Goal: Navigation & Orientation: Find specific page/section

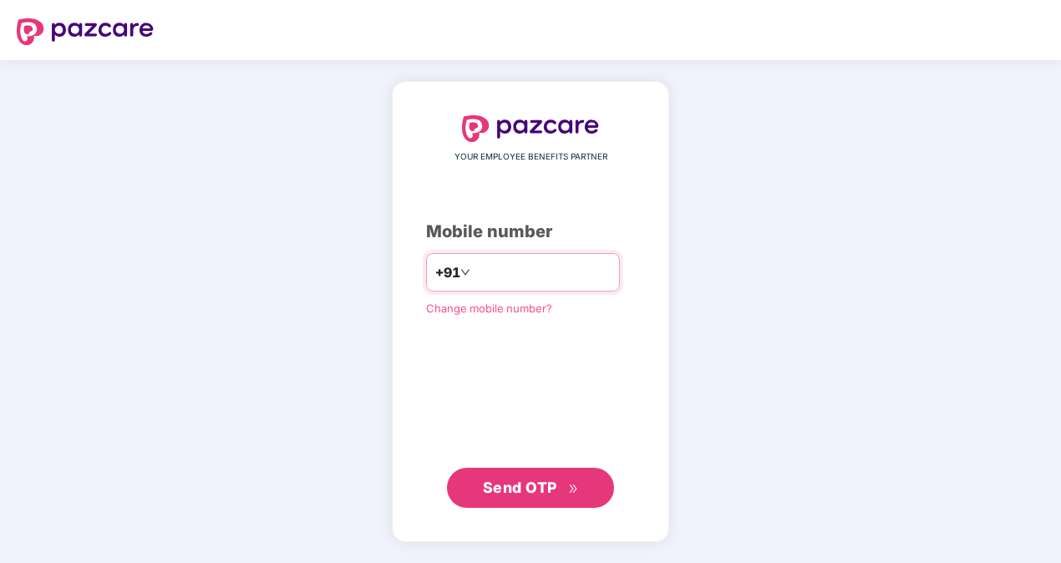
click at [546, 268] on input "number" at bounding box center [542, 272] width 137 height 27
type input "**********"
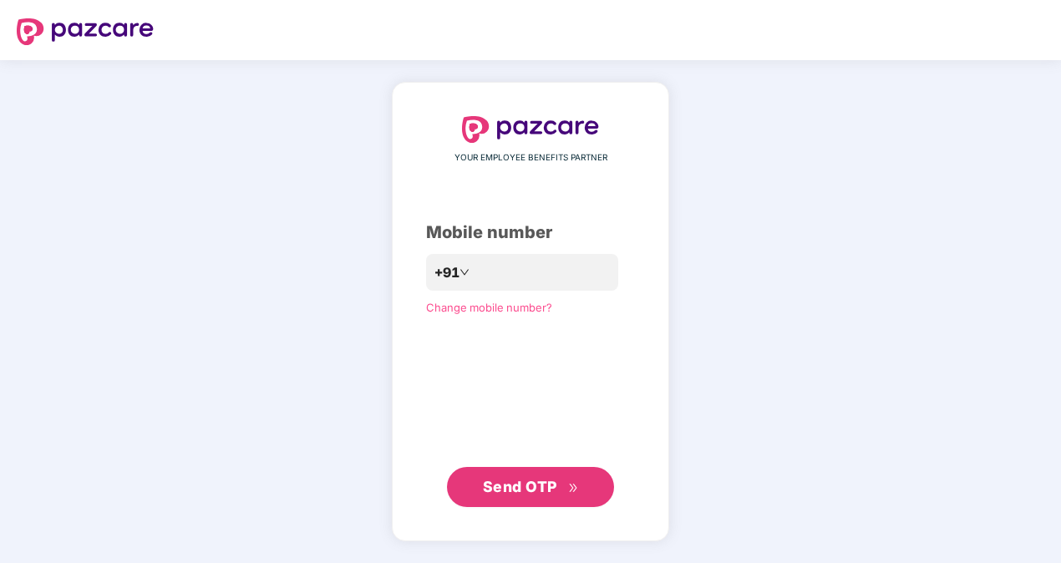
click at [494, 496] on span "Send OTP" at bounding box center [531, 486] width 96 height 23
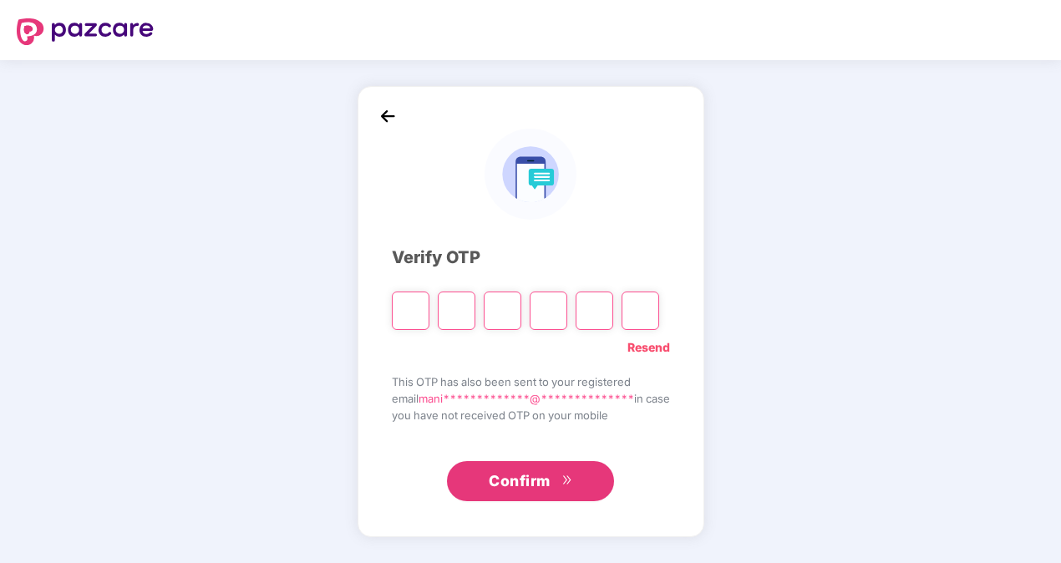
type input "*"
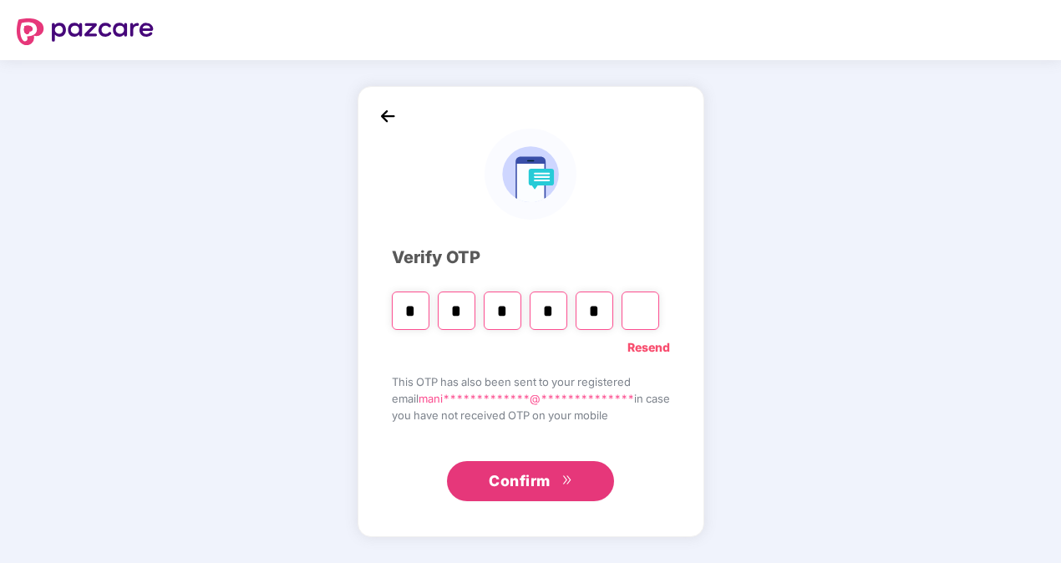
type input "*"
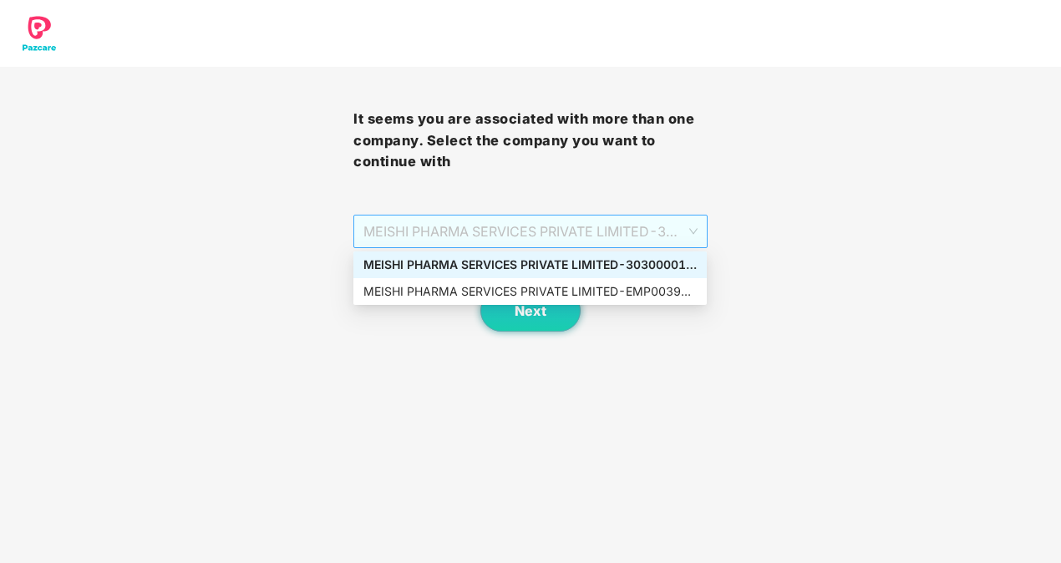
click at [695, 227] on span "MEISHI PHARMA SERVICES PRIVATE LIMITED - 303000013 - ADMIN" at bounding box center [529, 231] width 333 height 32
click at [568, 266] on div "MEISHI PHARMA SERVICES PRIVATE LIMITED - 303000013 - ADMIN" at bounding box center [529, 265] width 333 height 18
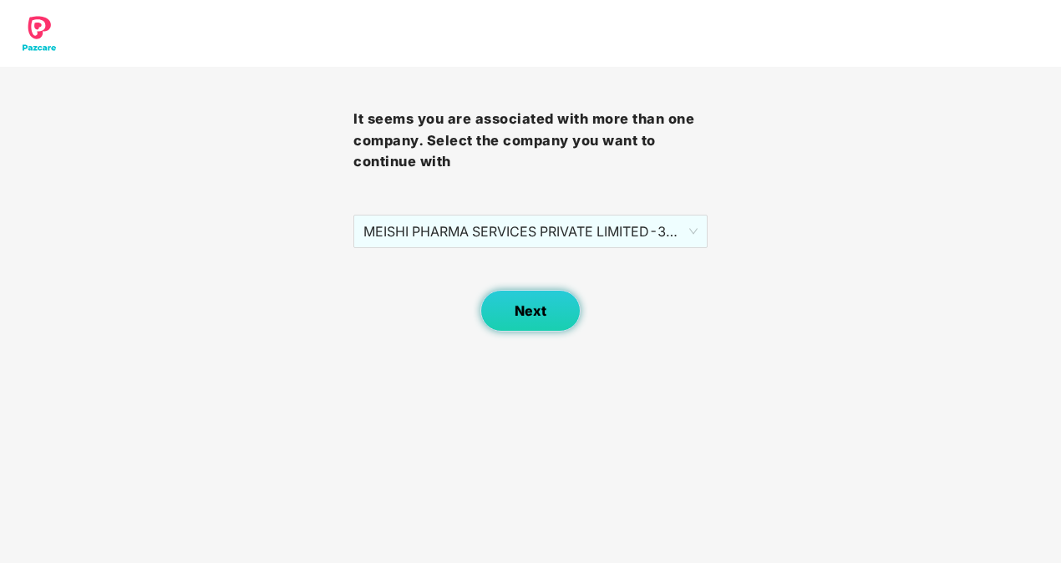
click at [509, 317] on button "Next" at bounding box center [530, 311] width 100 height 42
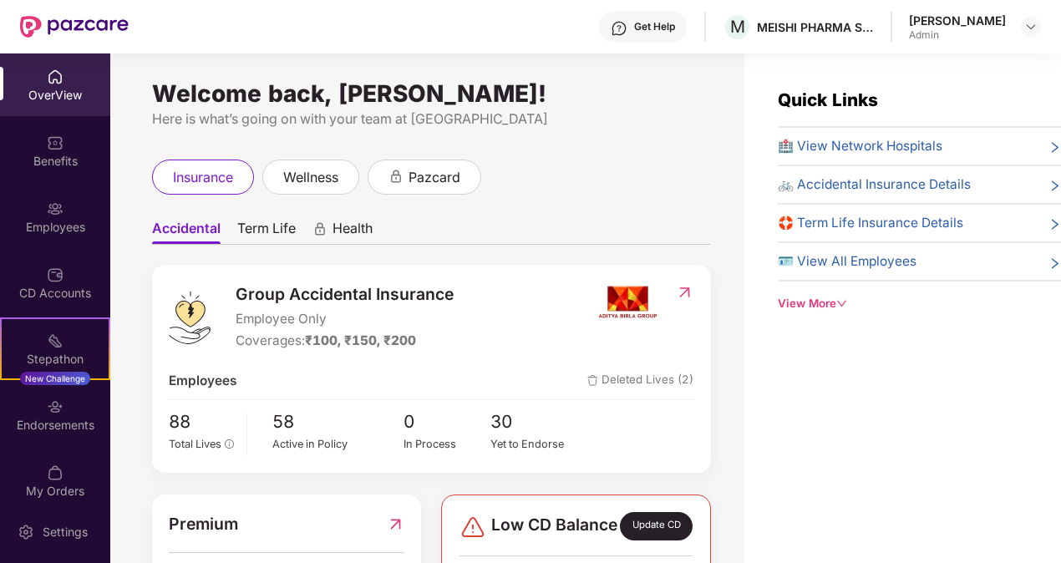
click at [266, 230] on span "Term Life" at bounding box center [266, 232] width 58 height 24
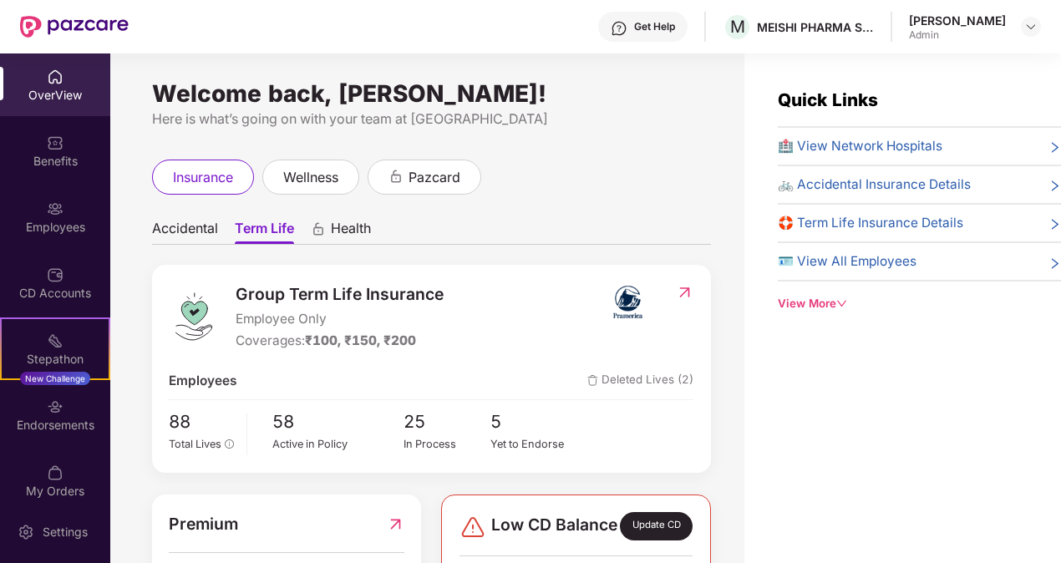
click at [635, 175] on div "insurance wellness pazcard" at bounding box center [431, 177] width 559 height 35
click at [621, 302] on img at bounding box center [627, 302] width 63 height 42
click at [293, 182] on span "wellness" at bounding box center [310, 177] width 55 height 21
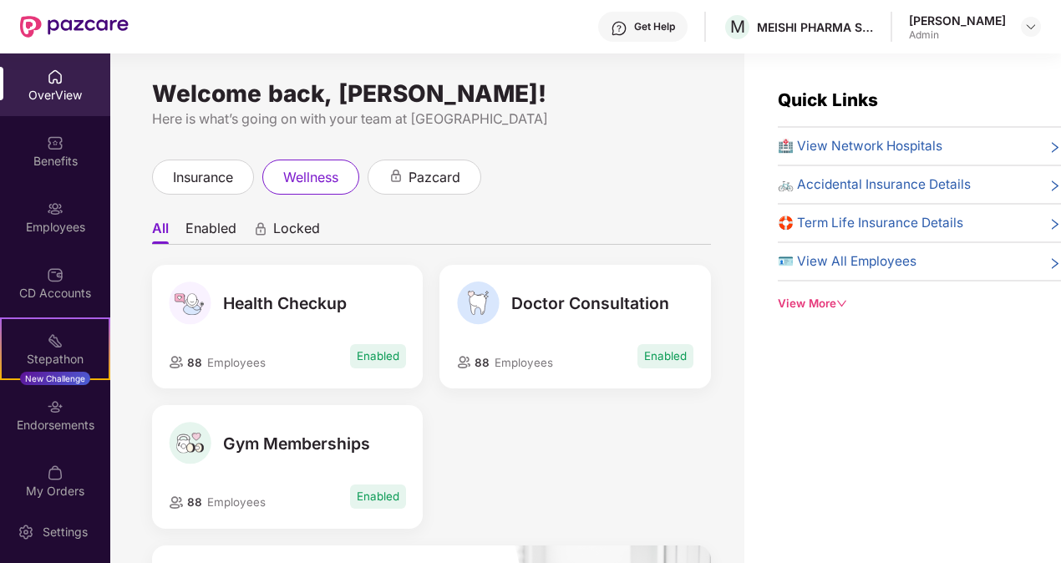
click at [51, 85] on div "OverView" at bounding box center [55, 84] width 110 height 63
click at [186, 175] on span "insurance" at bounding box center [203, 177] width 60 height 21
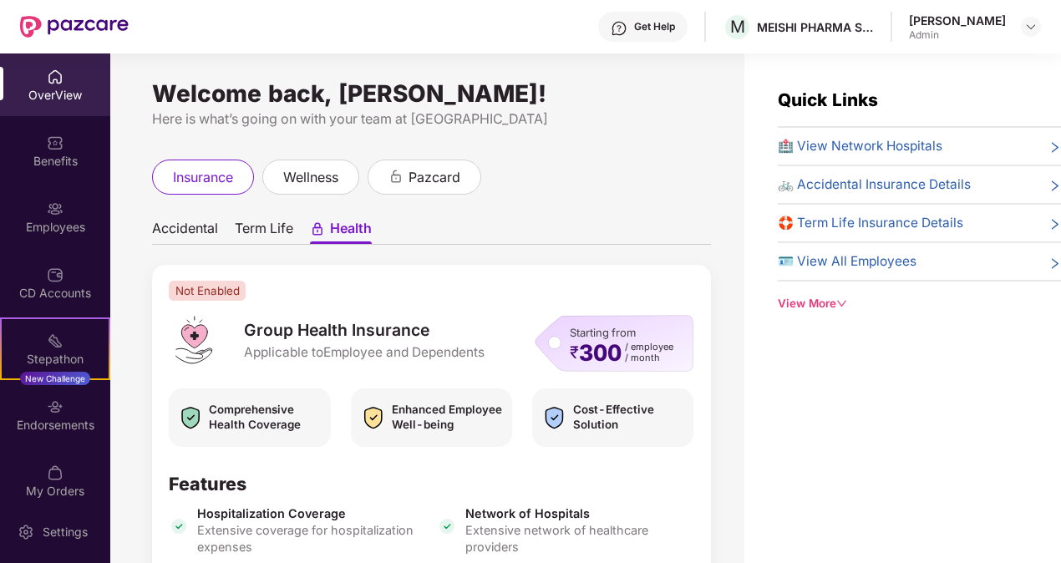
click at [637, 187] on div "insurance wellness pazcard" at bounding box center [431, 177] width 559 height 35
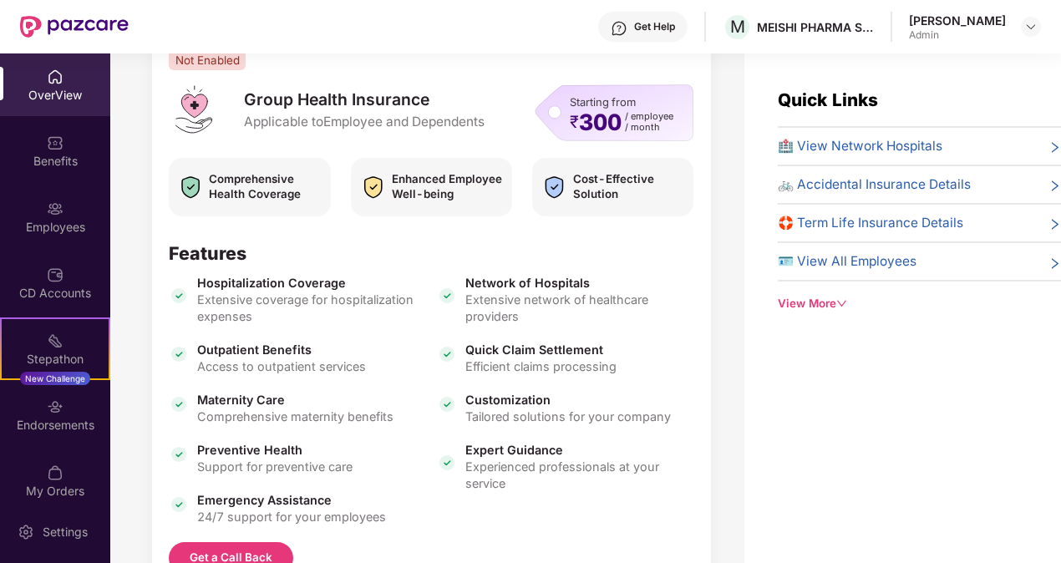
scroll to position [296, 0]
